Goal: Transaction & Acquisition: Purchase product/service

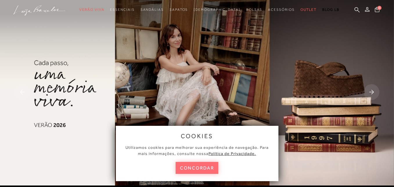
drag, startPoint x: 0, startPoint y: 0, endPoint x: 203, endPoint y: 168, distance: 263.5
click at [203, 168] on button "concordar" at bounding box center [197, 168] width 43 height 12
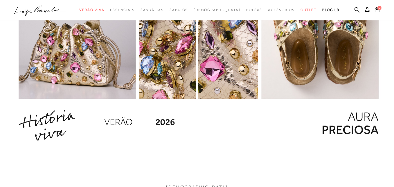
scroll to position [639, 0]
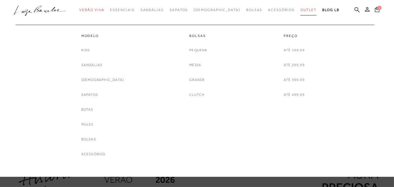
click at [301, 9] on span "Outlet" at bounding box center [309, 10] width 16 height 4
click at [98, 96] on link "Sapatos" at bounding box center [89, 95] width 17 height 6
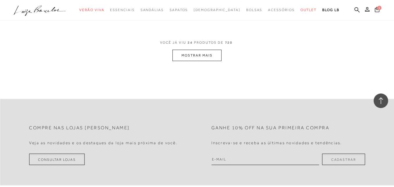
scroll to position [1162, 0]
click at [198, 52] on button "MOSTRAR MAIS" at bounding box center [197, 54] width 49 height 11
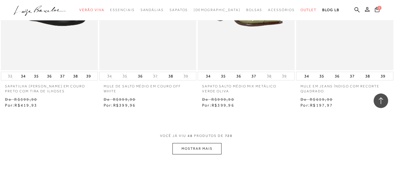
scroll to position [2208, 0]
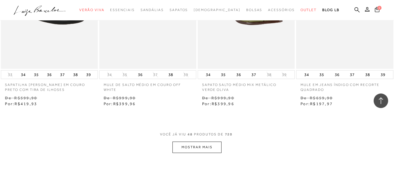
click at [202, 141] on button "MOSTRAR MAIS" at bounding box center [197, 146] width 49 height 11
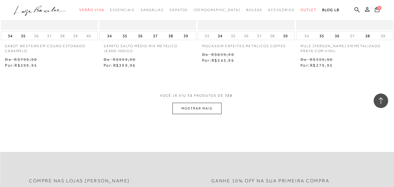
scroll to position [3399, 0]
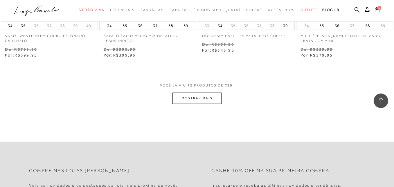
click at [200, 97] on button "MOSTRAR MAIS" at bounding box center [197, 97] width 49 height 11
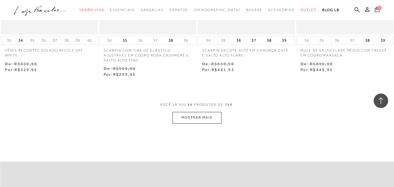
scroll to position [4532, 0]
click at [208, 111] on button "MOSTRAR MAIS" at bounding box center [197, 116] width 49 height 11
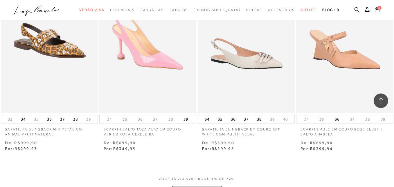
scroll to position [5636, 0]
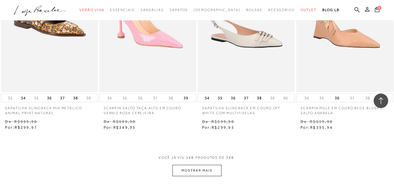
click at [205, 164] on button "MOSTRAR MAIS" at bounding box center [197, 169] width 49 height 11
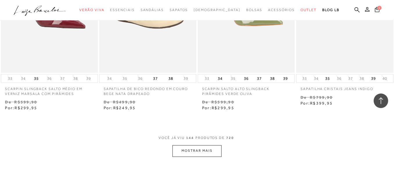
scroll to position [6798, 0]
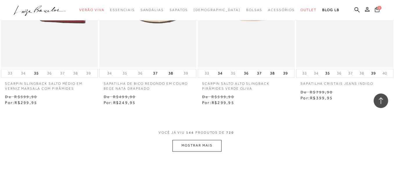
click at [211, 140] on button "MOSTRAR MAIS" at bounding box center [197, 145] width 49 height 11
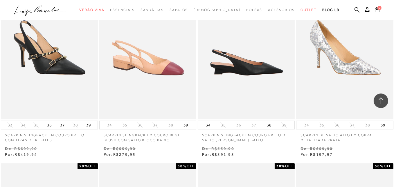
scroll to position [7321, 0]
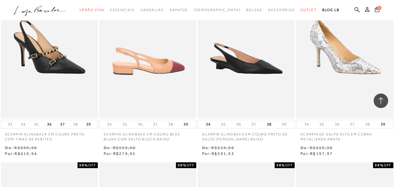
click at [151, 46] on img at bounding box center [148, 45] width 96 height 146
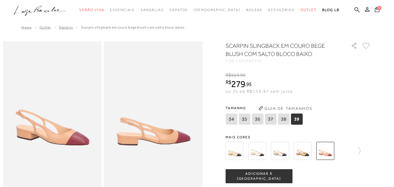
click at [240, 151] on img at bounding box center [235, 150] width 18 height 18
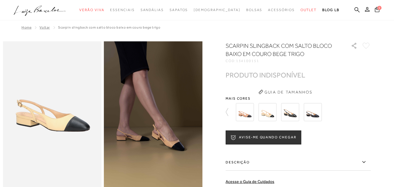
click at [268, 110] on img at bounding box center [268, 112] width 18 height 18
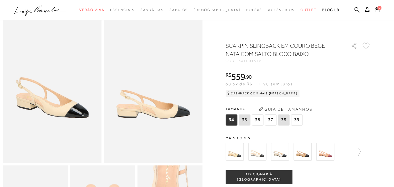
scroll to position [29, 0]
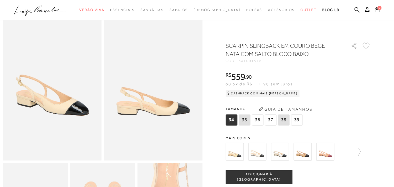
click at [282, 147] on img at bounding box center [280, 151] width 18 height 18
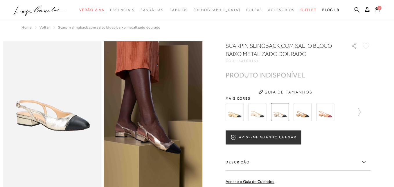
click at [306, 113] on img at bounding box center [303, 112] width 18 height 18
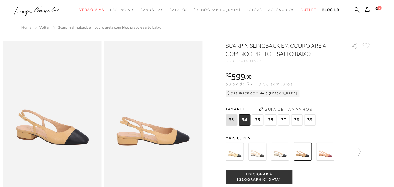
click at [327, 150] on img at bounding box center [325, 151] width 18 height 18
